Goal: Task Accomplishment & Management: Complete application form

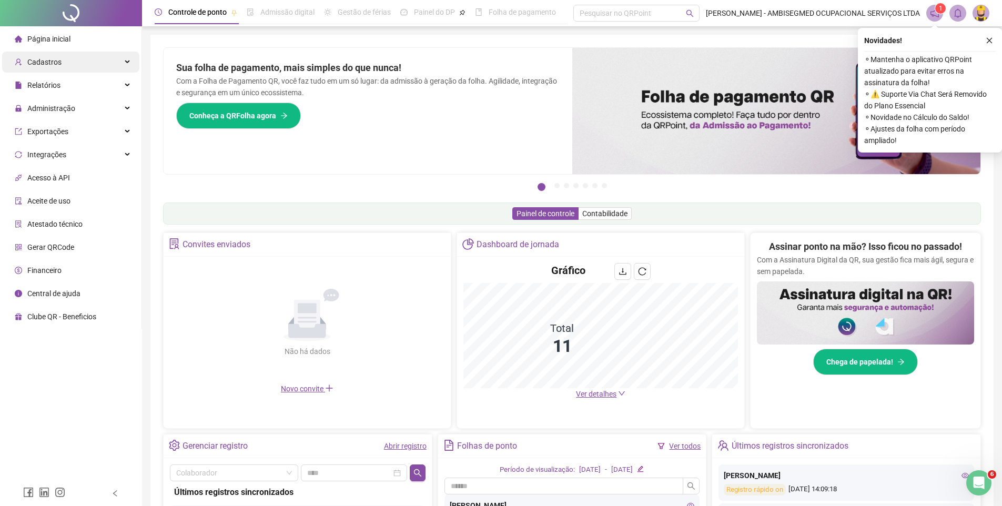
click at [129, 58] on div "Cadastros" at bounding box center [70, 62] width 137 height 21
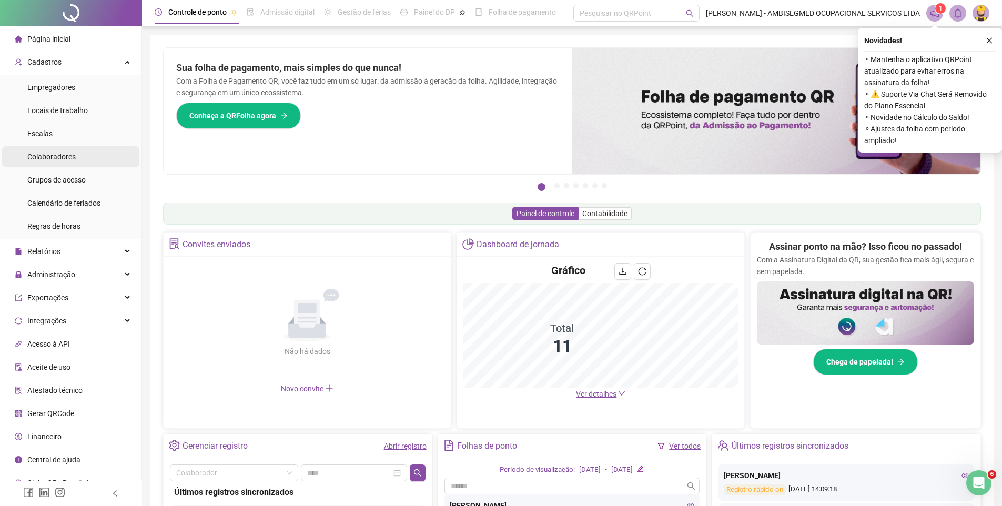
click at [66, 163] on div "Colaboradores" at bounding box center [51, 156] width 48 height 21
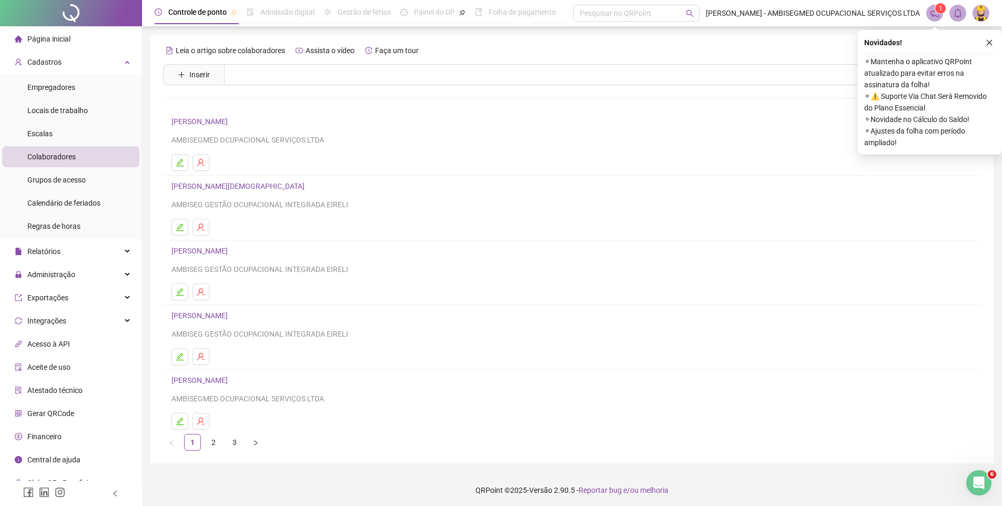
scroll to position [3, 0]
click at [988, 38] on icon "close" at bounding box center [989, 40] width 7 height 7
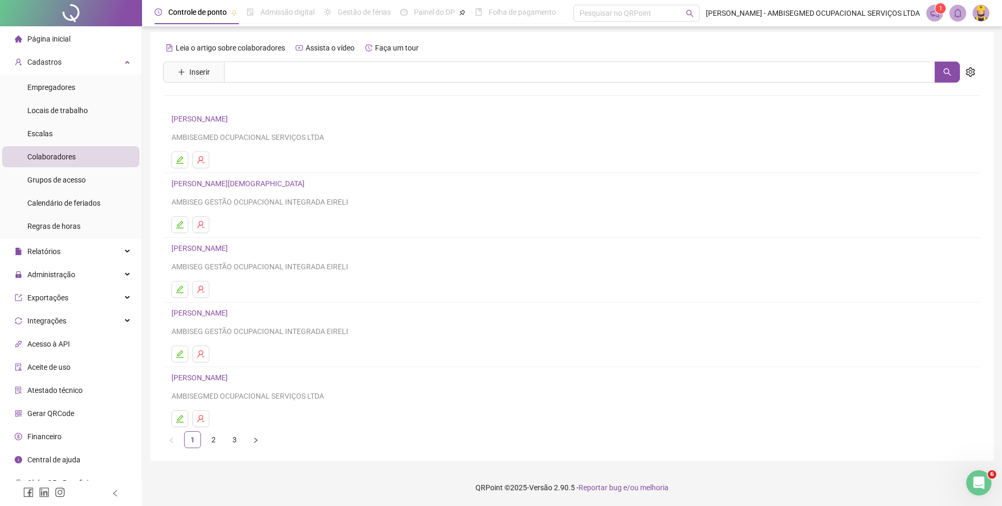
scroll to position [0, 0]
click at [188, 72] on button "Inserir" at bounding box center [193, 74] width 49 height 17
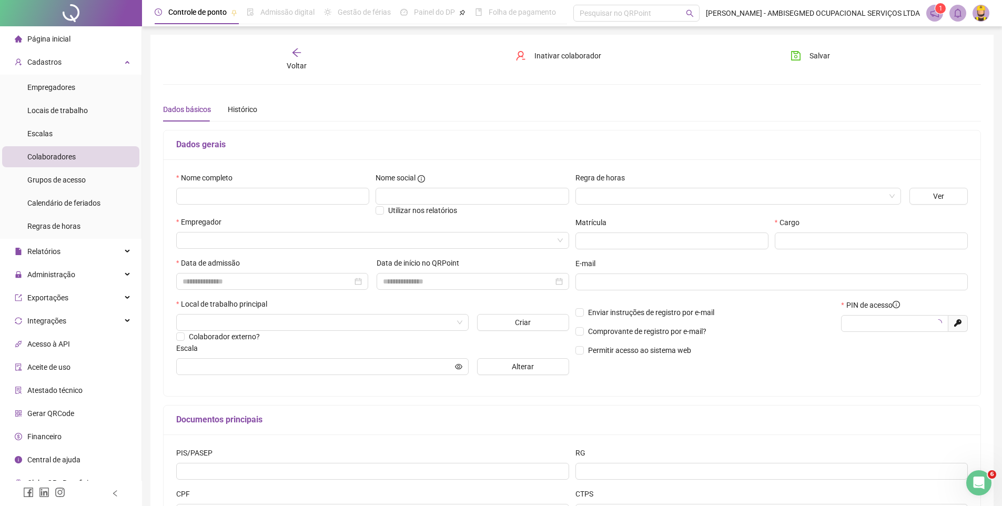
click at [285, 48] on div "Voltar" at bounding box center [296, 59] width 129 height 24
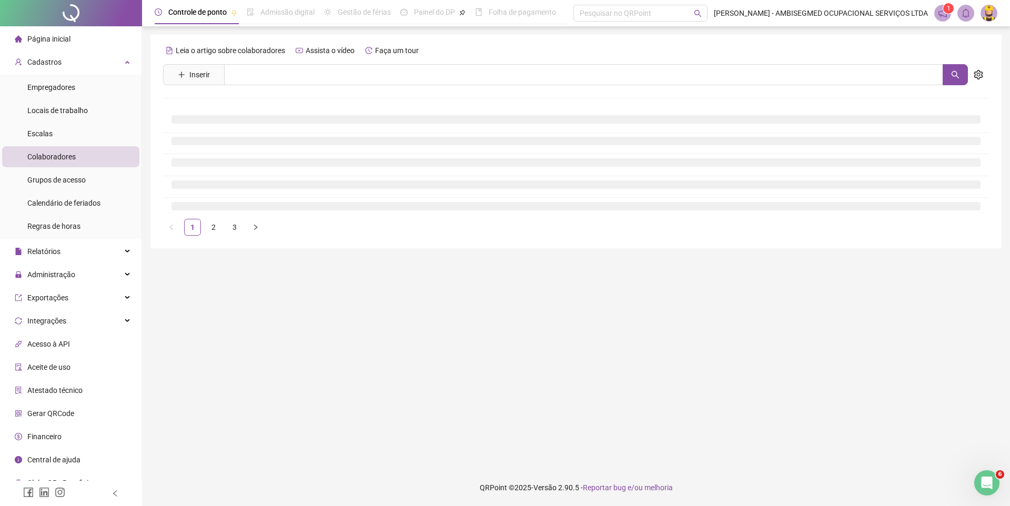
click at [63, 155] on span "Colaboradores" at bounding box center [51, 157] width 48 height 8
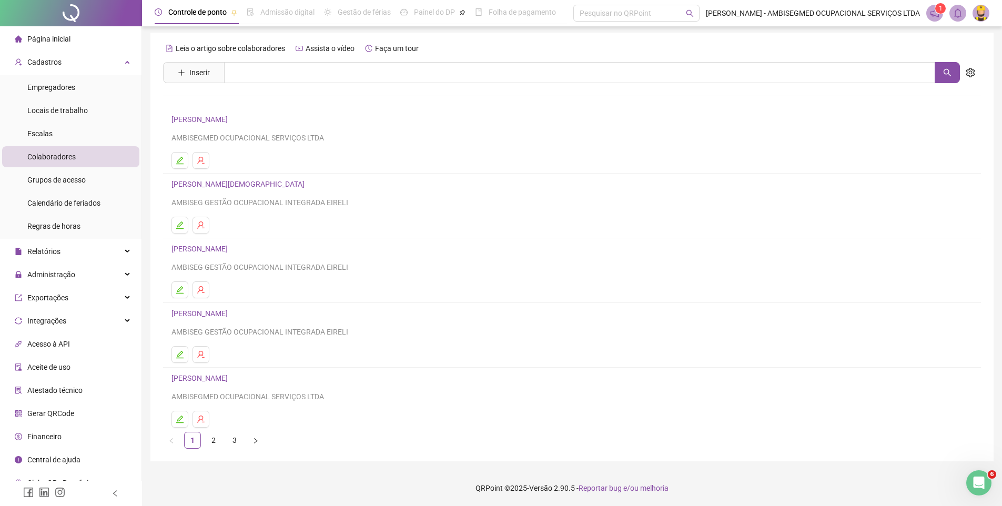
scroll to position [3, 0]
click at [214, 437] on link "2" at bounding box center [214, 440] width 16 height 16
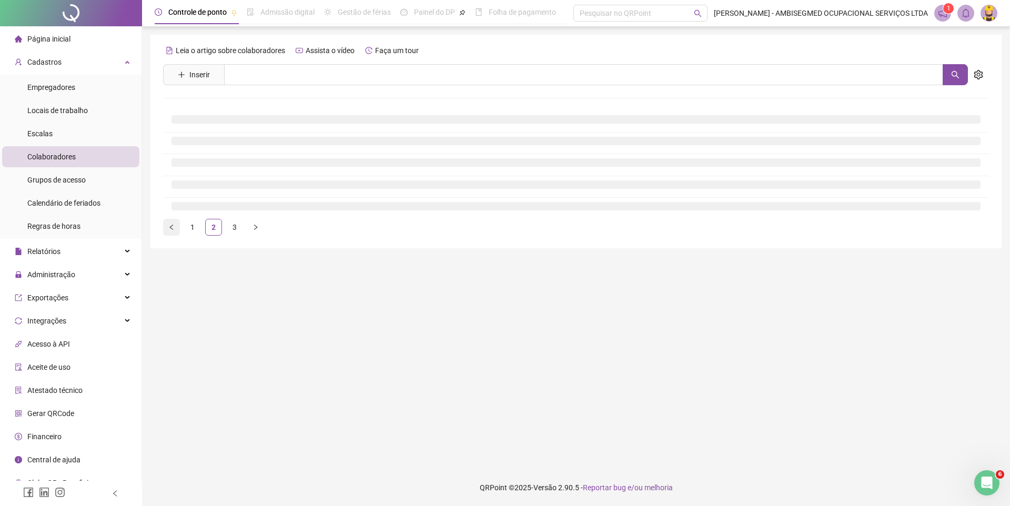
click at [170, 227] on icon "left" at bounding box center [171, 227] width 6 height 6
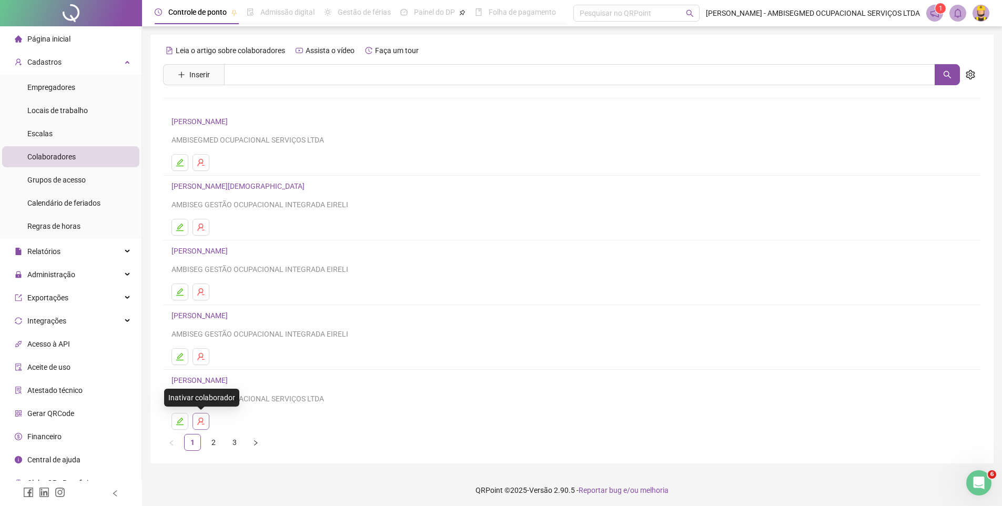
click at [199, 422] on icon "user-delete" at bounding box center [201, 421] width 8 height 8
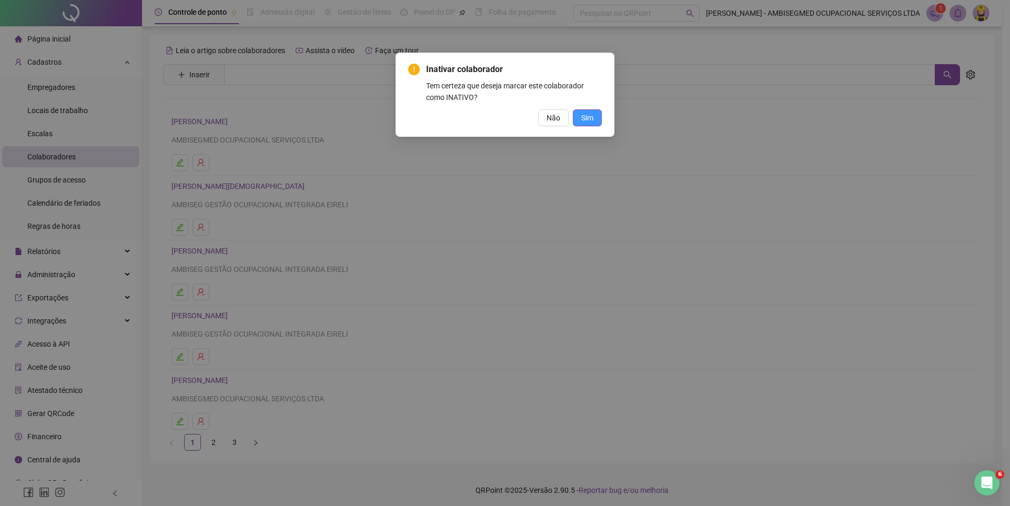
click at [592, 120] on span "Sim" at bounding box center [587, 118] width 12 height 12
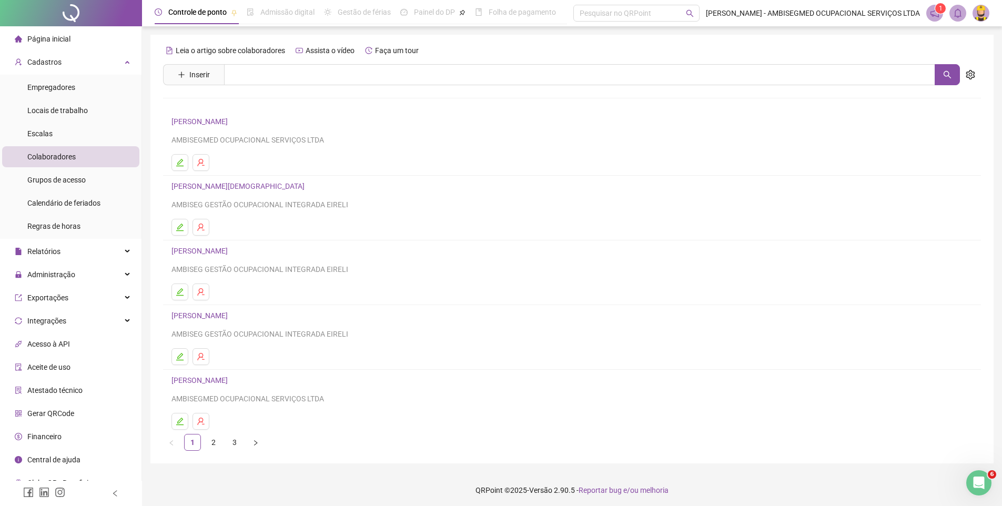
click at [231, 380] on link "[PERSON_NAME]" at bounding box center [200, 380] width 59 height 8
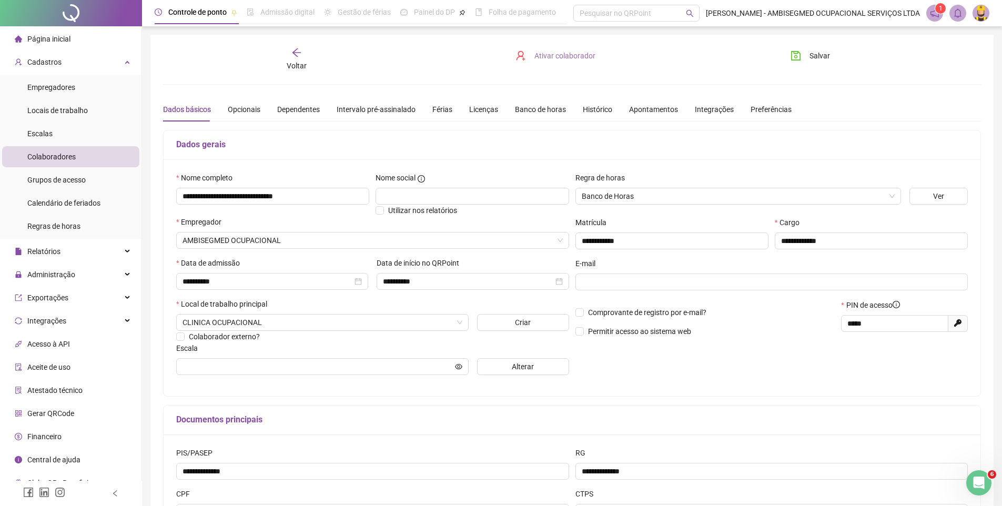
click at [561, 53] on span "Ativar colaborador" at bounding box center [564, 56] width 61 height 12
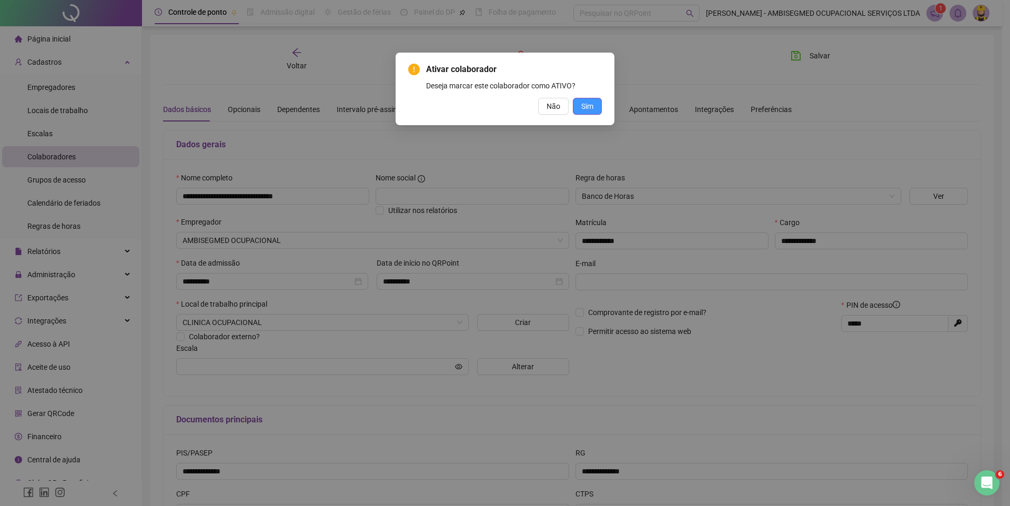
click at [580, 106] on button "Sim" at bounding box center [587, 106] width 29 height 17
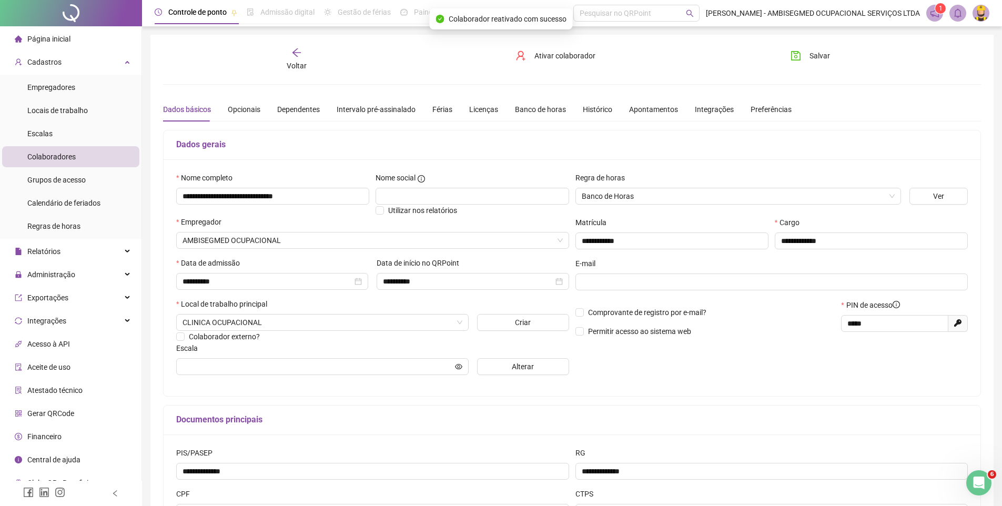
click at [302, 53] on div "Voltar" at bounding box center [296, 59] width 129 height 24
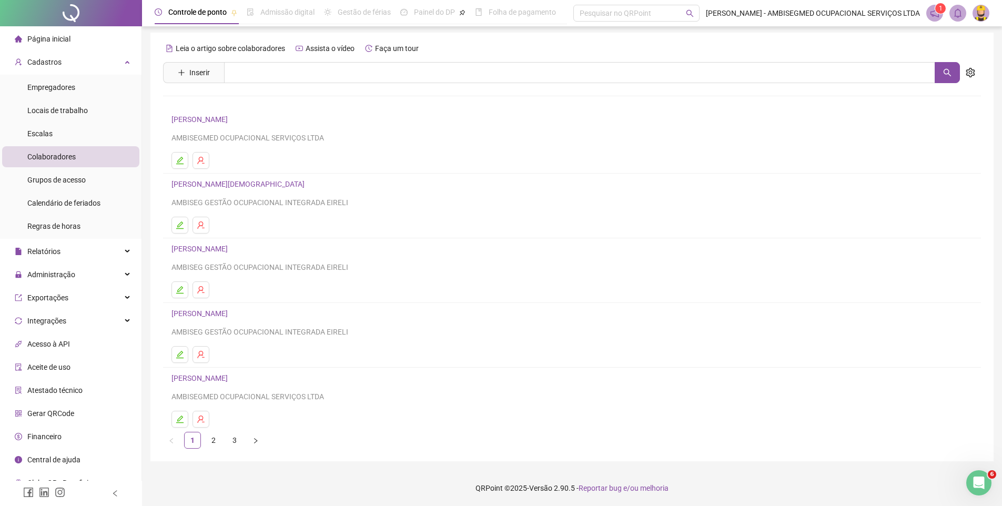
scroll to position [3, 0]
click at [214, 438] on link "2" at bounding box center [214, 440] width 16 height 16
click at [201, 356] on icon "user-delete" at bounding box center [201, 356] width 8 height 8
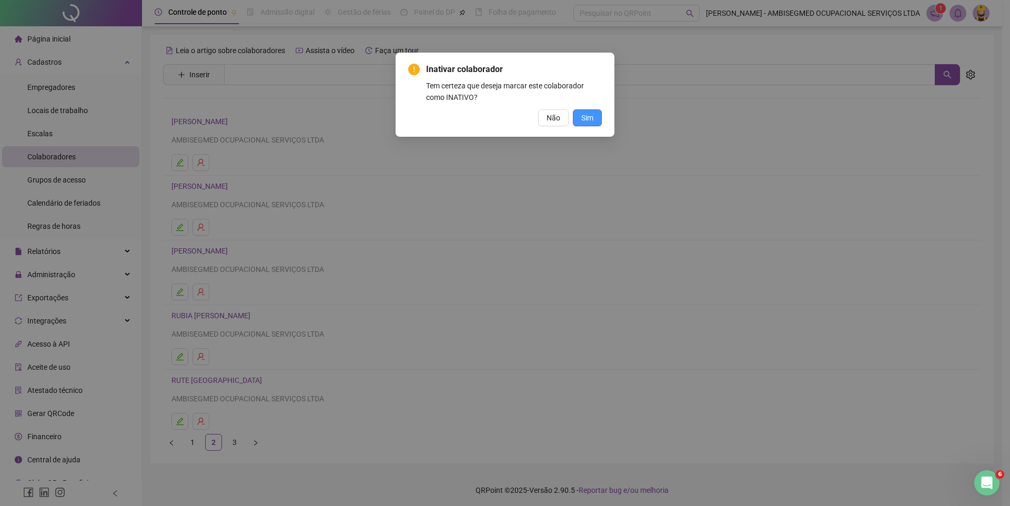
click at [582, 119] on span "Sim" at bounding box center [587, 118] width 12 height 12
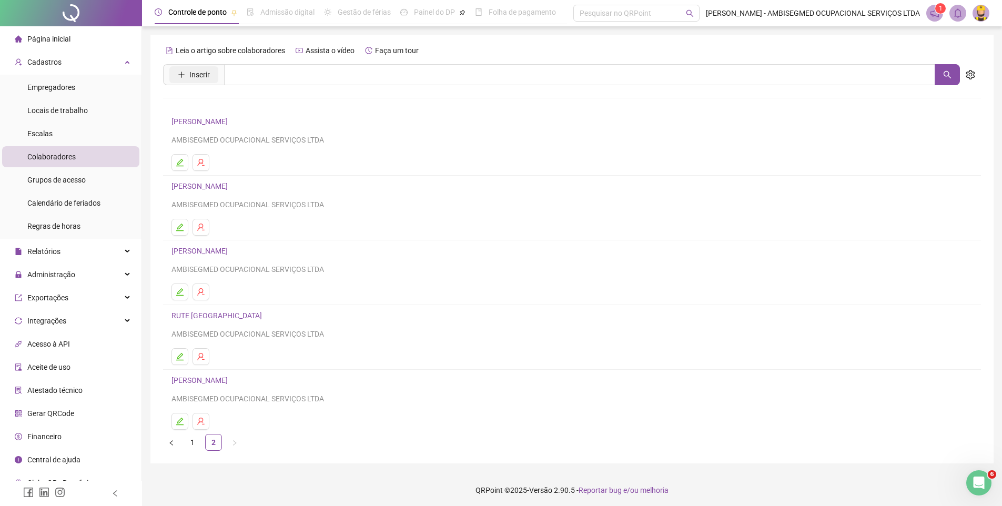
click at [198, 77] on span "Inserir" at bounding box center [199, 75] width 21 height 12
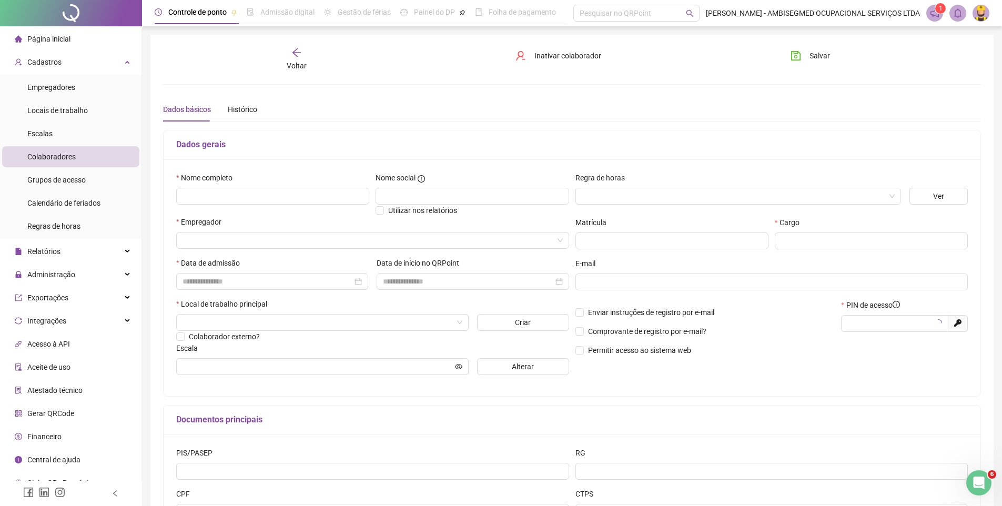
type input "*****"
click at [252, 166] on div "Nome completo Nome social Utilizar nos relatórios Empregador Data de admissão D…" at bounding box center [572, 277] width 817 height 237
click at [250, 192] on input "text" at bounding box center [272, 196] width 193 height 17
type input "**********"
type input "*"
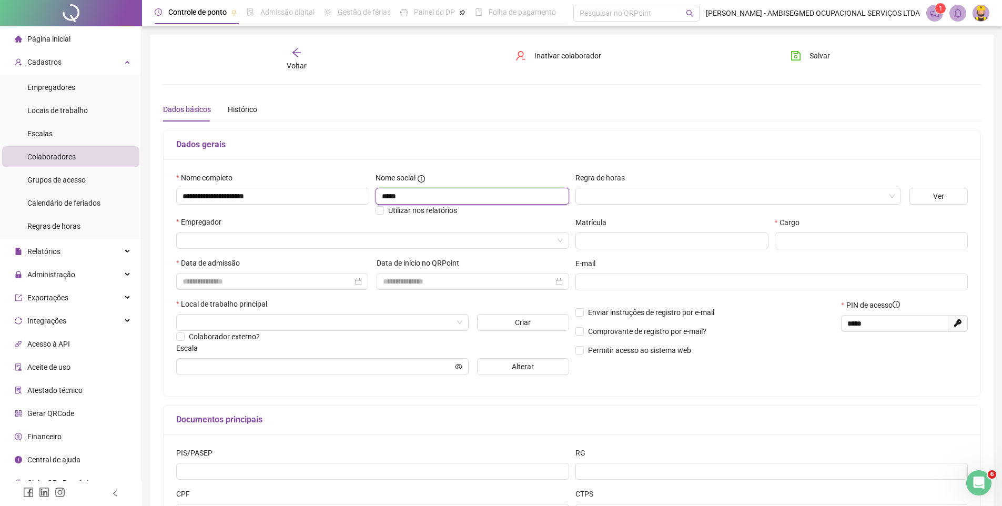
drag, startPoint x: 474, startPoint y: 197, endPoint x: 408, endPoint y: 197, distance: 65.7
click at [473, 197] on input "*****" at bounding box center [472, 196] width 193 height 17
drag, startPoint x: 408, startPoint y: 197, endPoint x: 296, endPoint y: 207, distance: 113.0
click at [296, 207] on div "**********" at bounding box center [372, 194] width 399 height 44
type input "****"
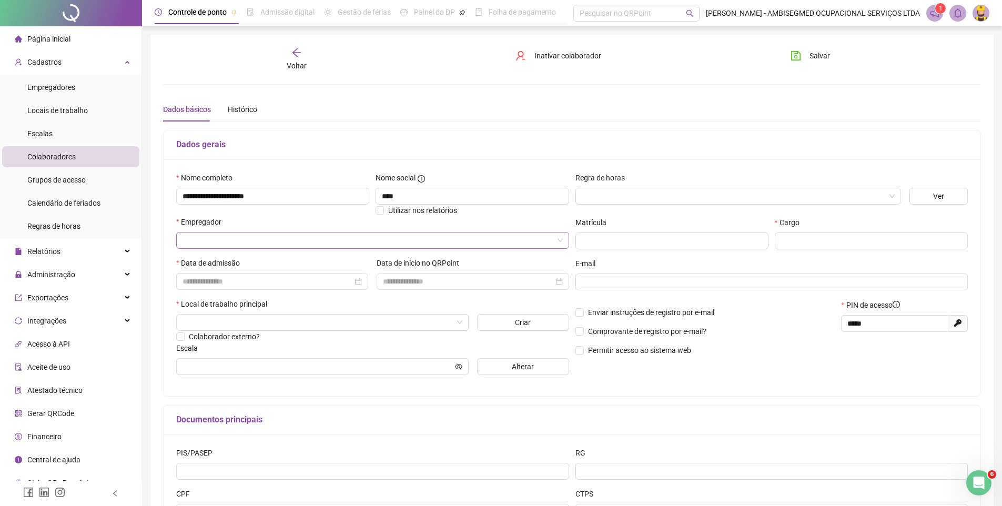
click at [295, 239] on input "search" at bounding box center [368, 240] width 371 height 16
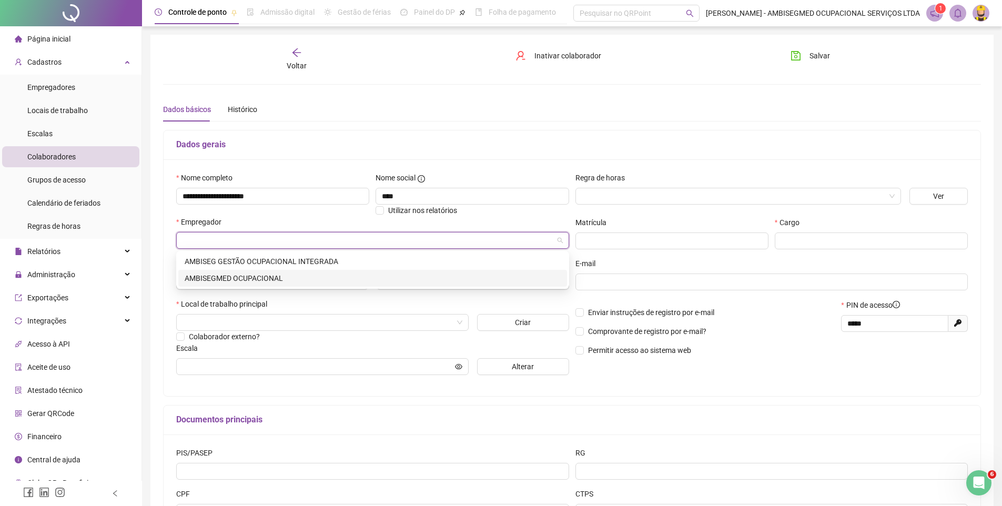
click at [232, 274] on div "AMBISEGMED OCUPACIONAL" at bounding box center [373, 278] width 376 height 12
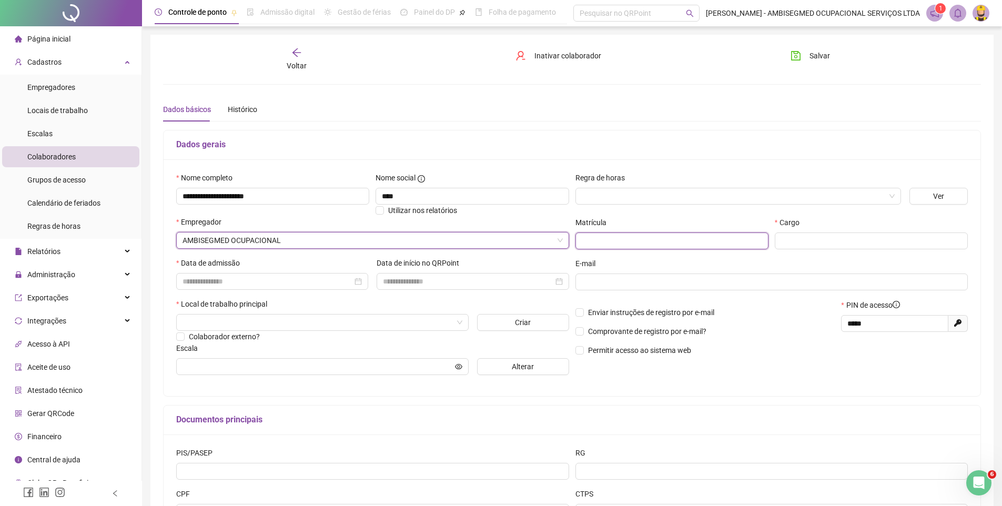
click at [618, 246] on input "text" at bounding box center [671, 240] width 193 height 17
click at [795, 239] on input "text" at bounding box center [871, 240] width 193 height 17
type input "**********"
click at [320, 283] on input at bounding box center [268, 282] width 170 height 12
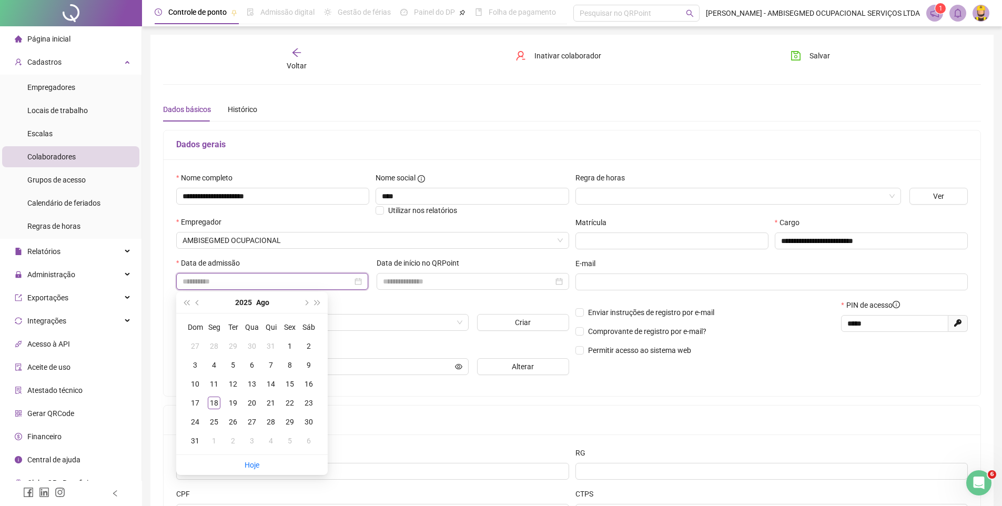
type input "**********"
click at [190, 305] on button "super-prev-year" at bounding box center [186, 302] width 12 height 21
click at [315, 302] on span "super-next-year" at bounding box center [317, 302] width 5 height 5
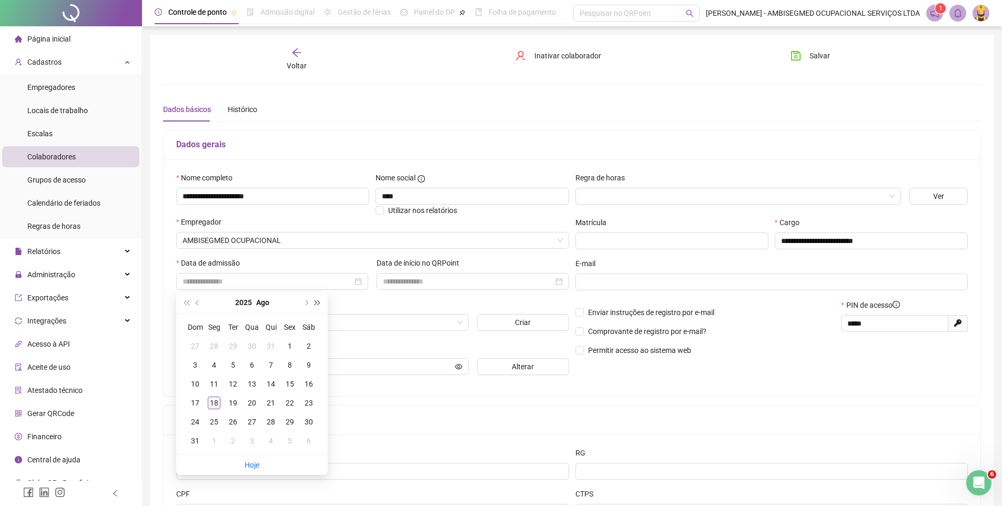
click at [315, 302] on span "super-next-year" at bounding box center [317, 302] width 5 height 5
click at [189, 303] on span "super-prev-year" at bounding box center [186, 302] width 5 height 5
click at [196, 303] on button "prev-year" at bounding box center [198, 302] width 12 height 21
click at [197, 302] on span "prev-year" at bounding box center [198, 302] width 5 height 5
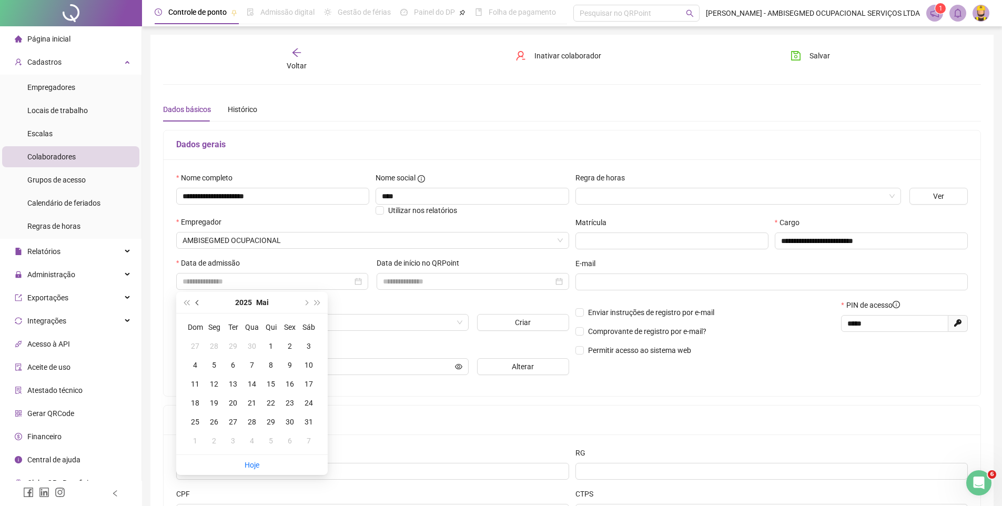
click at [197, 302] on span "prev-year" at bounding box center [198, 302] width 5 height 5
click at [305, 302] on span "next-year" at bounding box center [305, 302] width 5 height 5
type input "**********"
click at [211, 420] on div "30" at bounding box center [214, 422] width 13 height 13
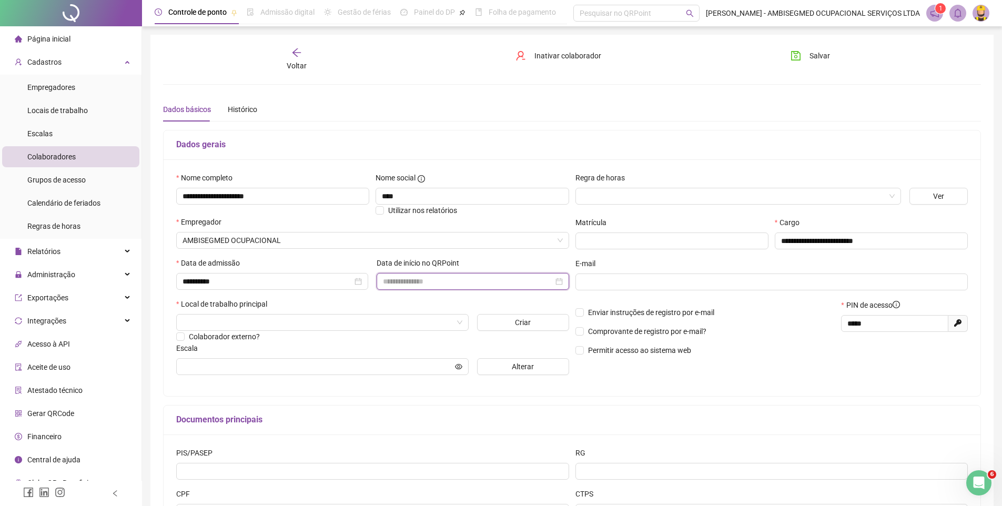
click at [419, 281] on input at bounding box center [468, 282] width 170 height 12
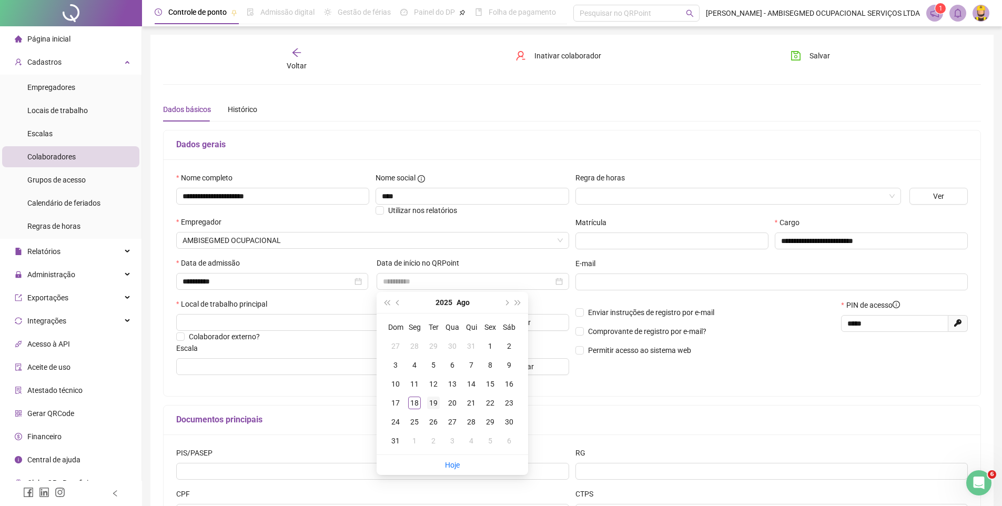
click at [430, 403] on div "19" at bounding box center [433, 403] width 13 height 13
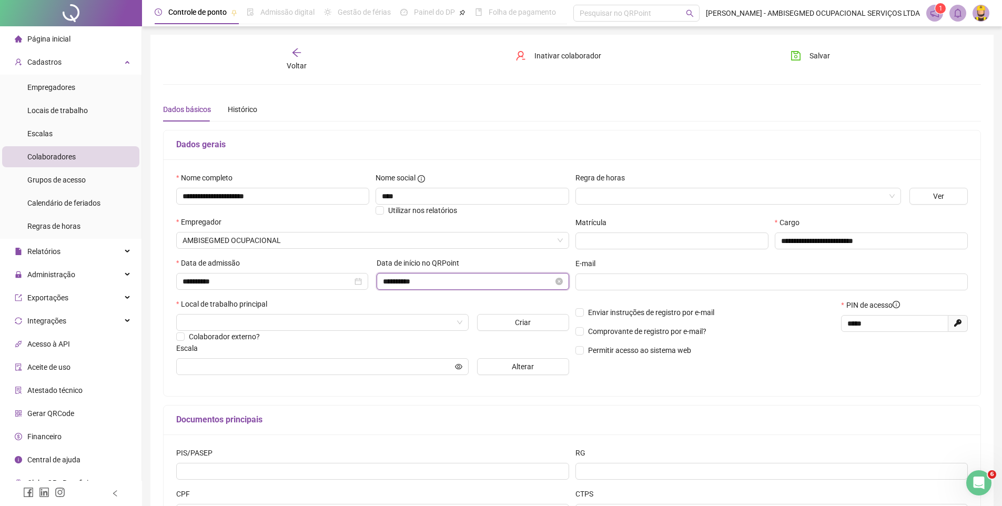
click at [513, 285] on input "**********" at bounding box center [468, 282] width 170 height 12
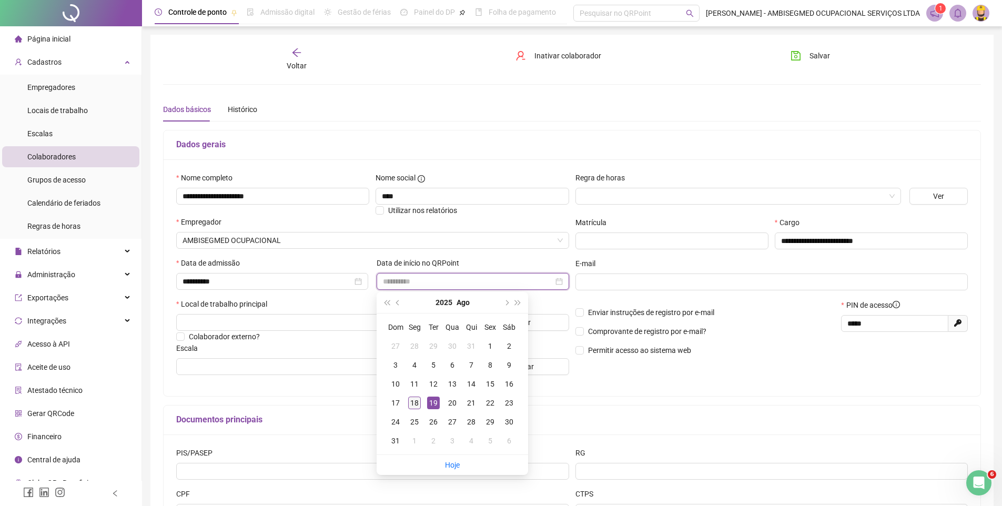
type input "**********"
click at [416, 402] on div "18" at bounding box center [414, 403] width 13 height 13
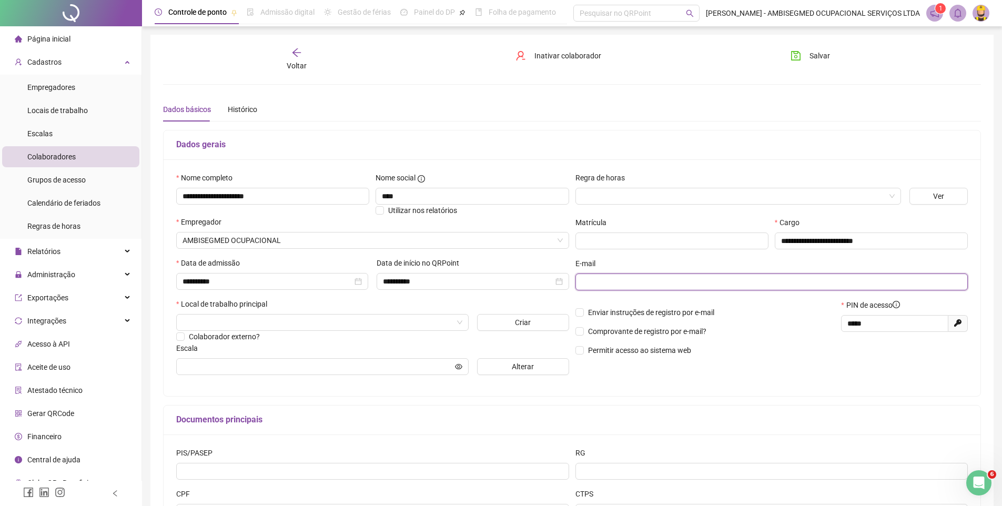
click at [598, 284] on input "text" at bounding box center [771, 282] width 378 height 12
type input "**********"
click at [241, 327] on input "search" at bounding box center [318, 323] width 270 height 16
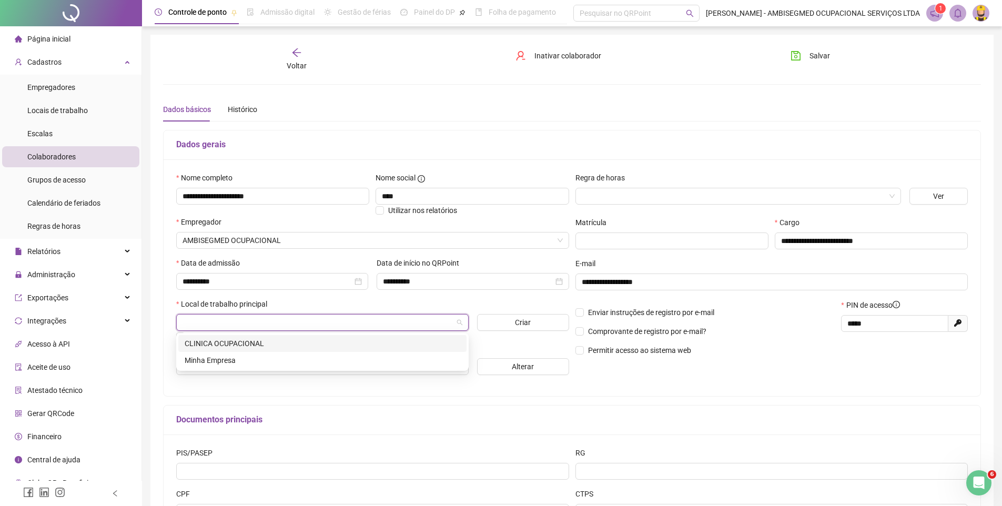
click at [241, 344] on div "CLINICA OCUPACIONAL" at bounding box center [323, 344] width 276 height 12
click at [194, 323] on span "CLINICA OCUPACIONAL" at bounding box center [323, 323] width 280 height 16
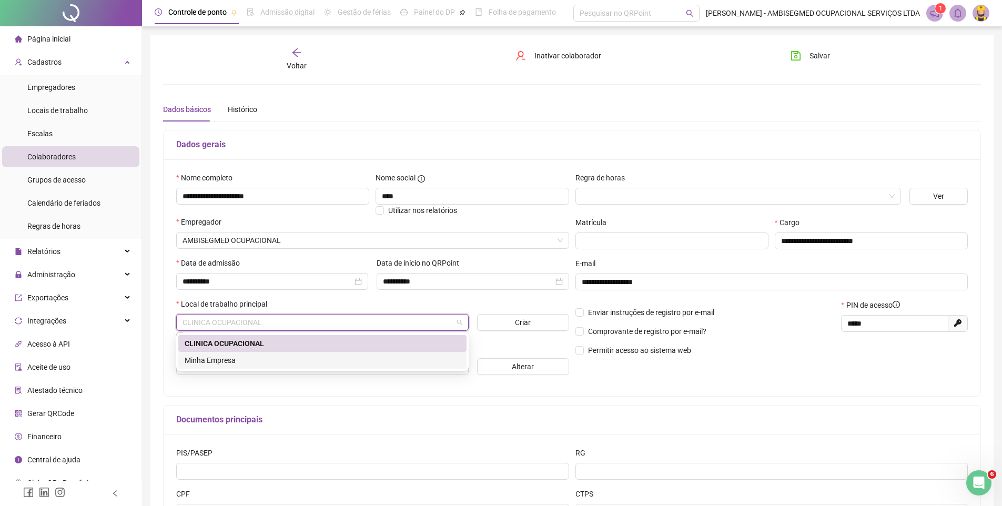
click at [218, 360] on div "Minha Empresa" at bounding box center [323, 361] width 276 height 12
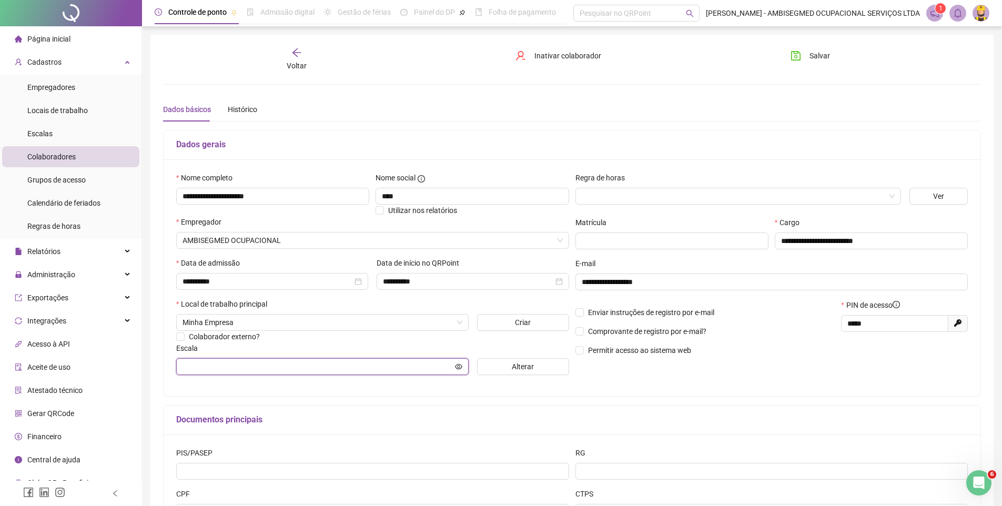
click at [346, 366] on input "text" at bounding box center [318, 367] width 270 height 12
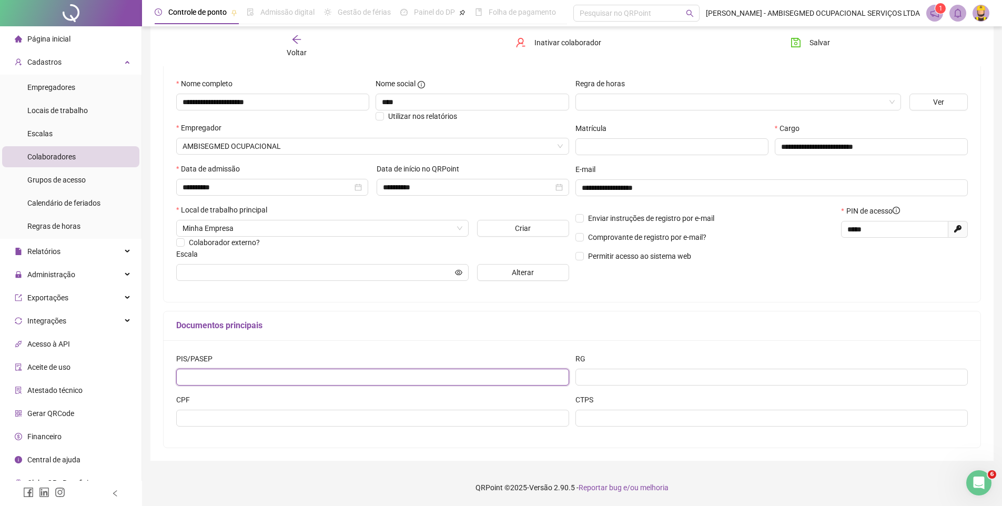
click at [256, 383] on input "text" at bounding box center [372, 377] width 393 height 17
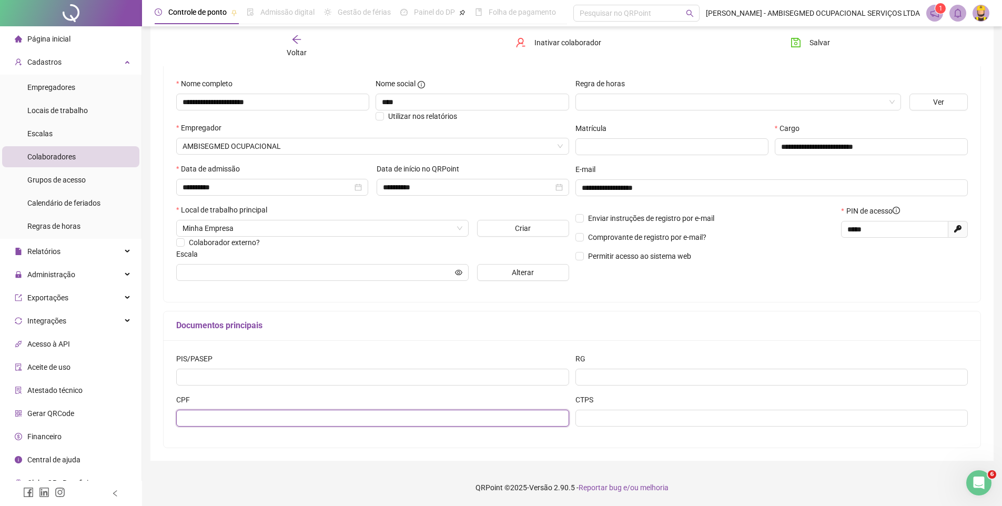
click at [203, 413] on input "text" at bounding box center [372, 418] width 393 height 17
type input "**********"
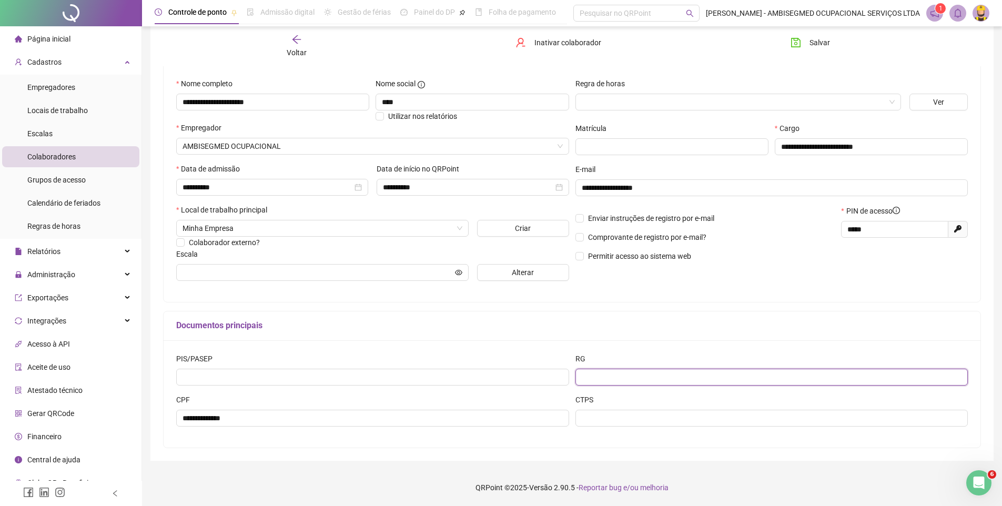
click at [592, 374] on input "text" at bounding box center [771, 377] width 393 height 17
type input "**********"
click at [811, 46] on span "Salvar" at bounding box center [819, 43] width 21 height 12
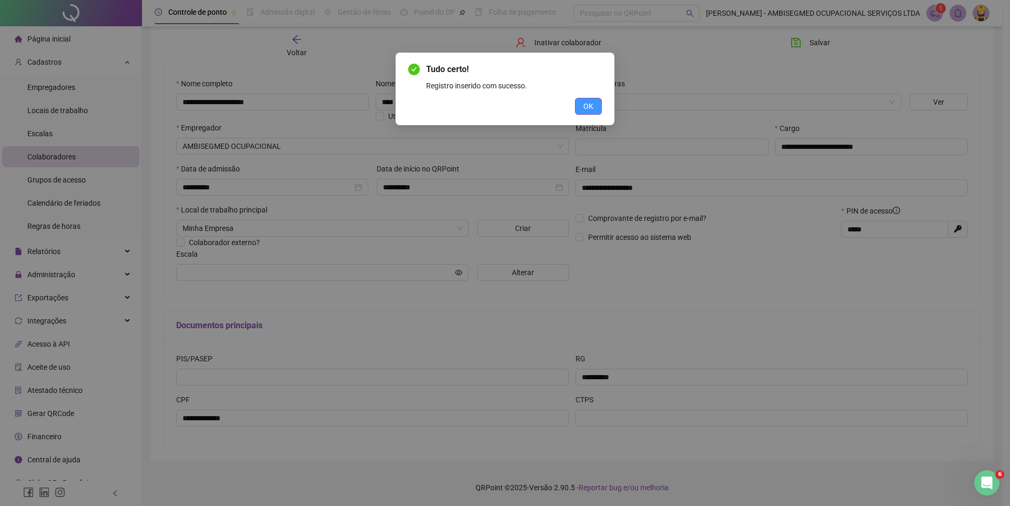
click at [595, 106] on button "OK" at bounding box center [588, 106] width 27 height 17
